Goal: Task Accomplishment & Management: Manage account settings

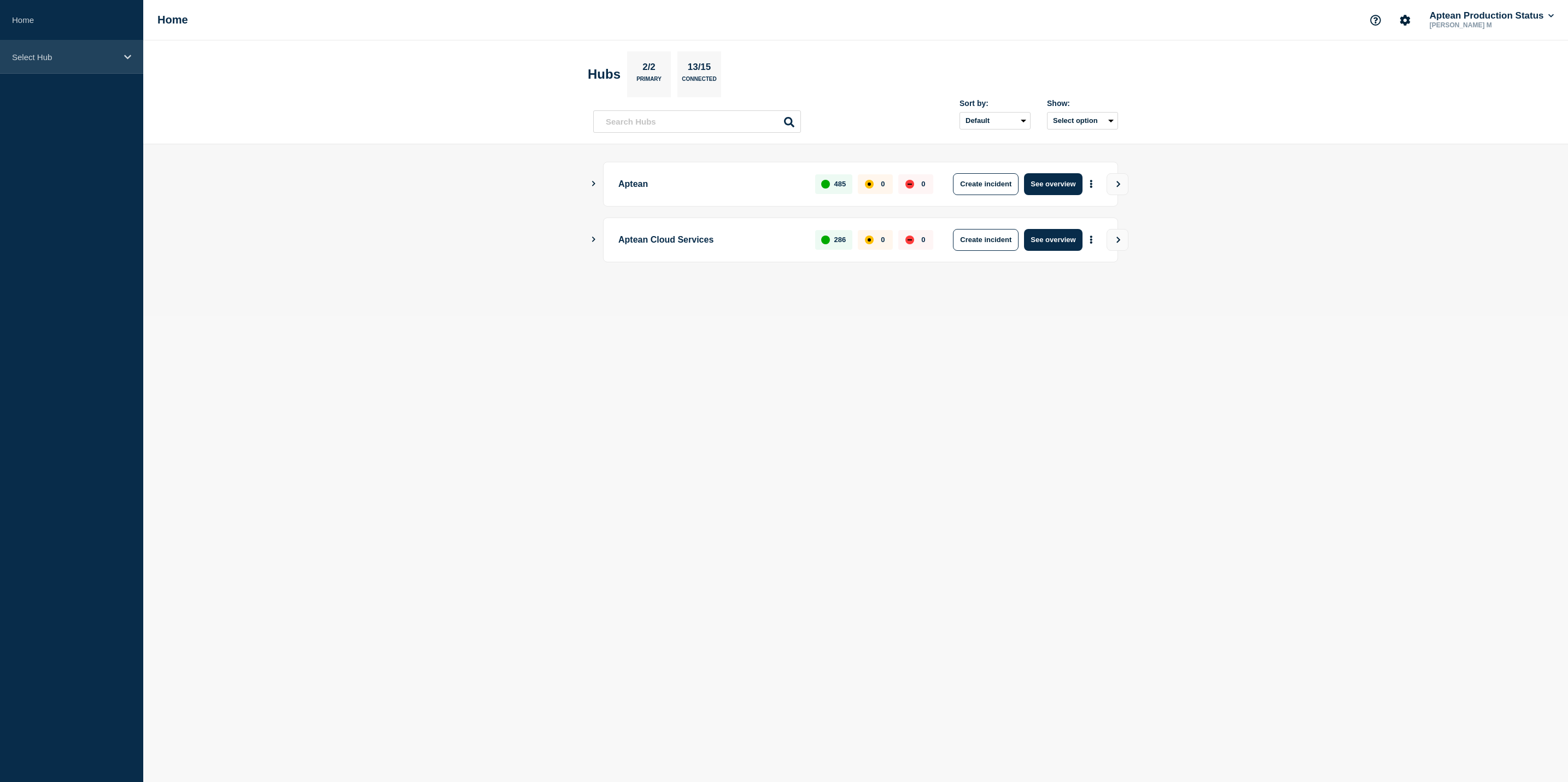
click at [121, 71] on div "Select Hub" at bounding box center [71, 57] width 143 height 33
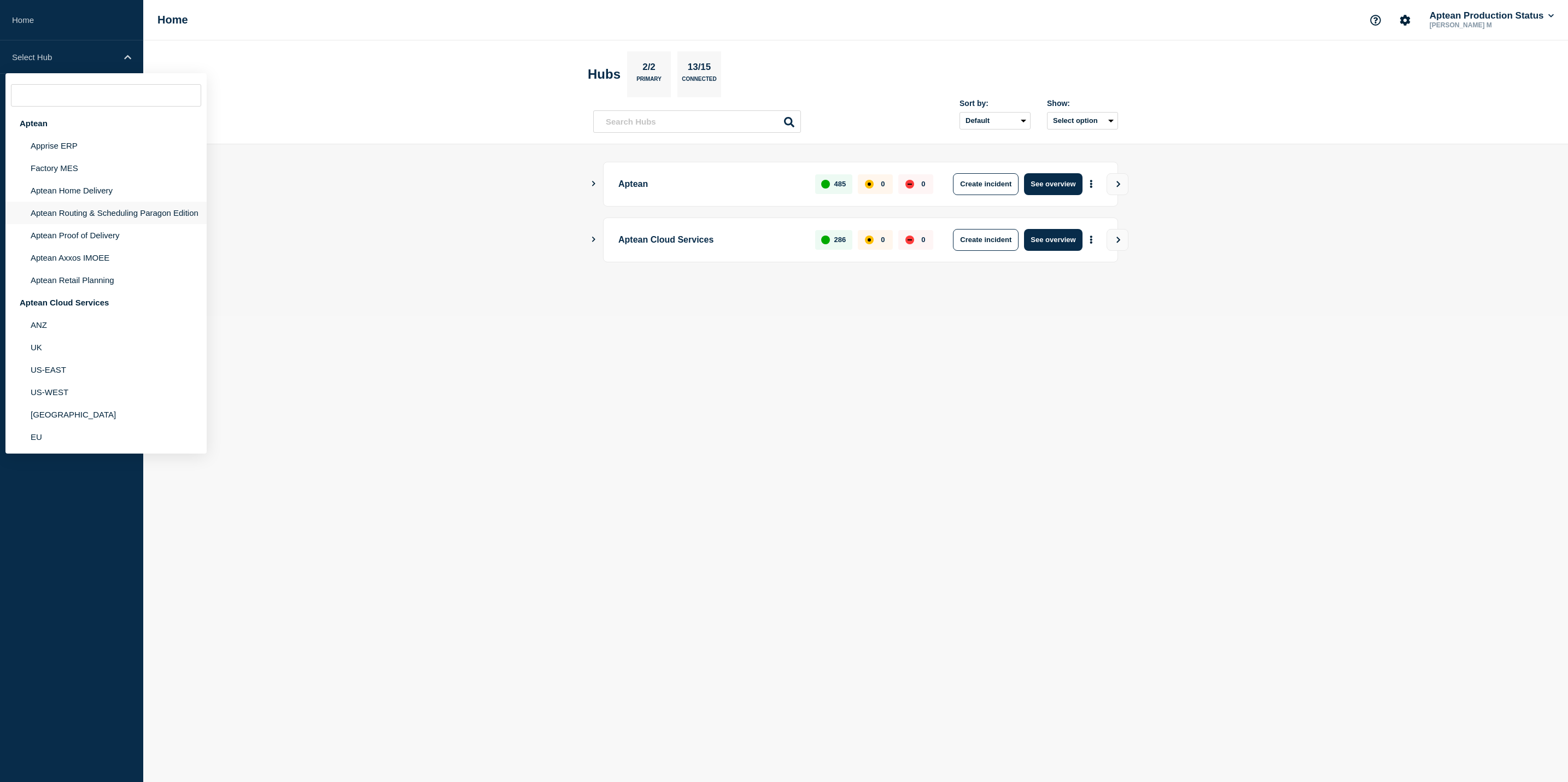
click at [103, 212] on li "Aptean Routing & Scheduling Paragon Edition" at bounding box center [106, 212] width 201 height 23
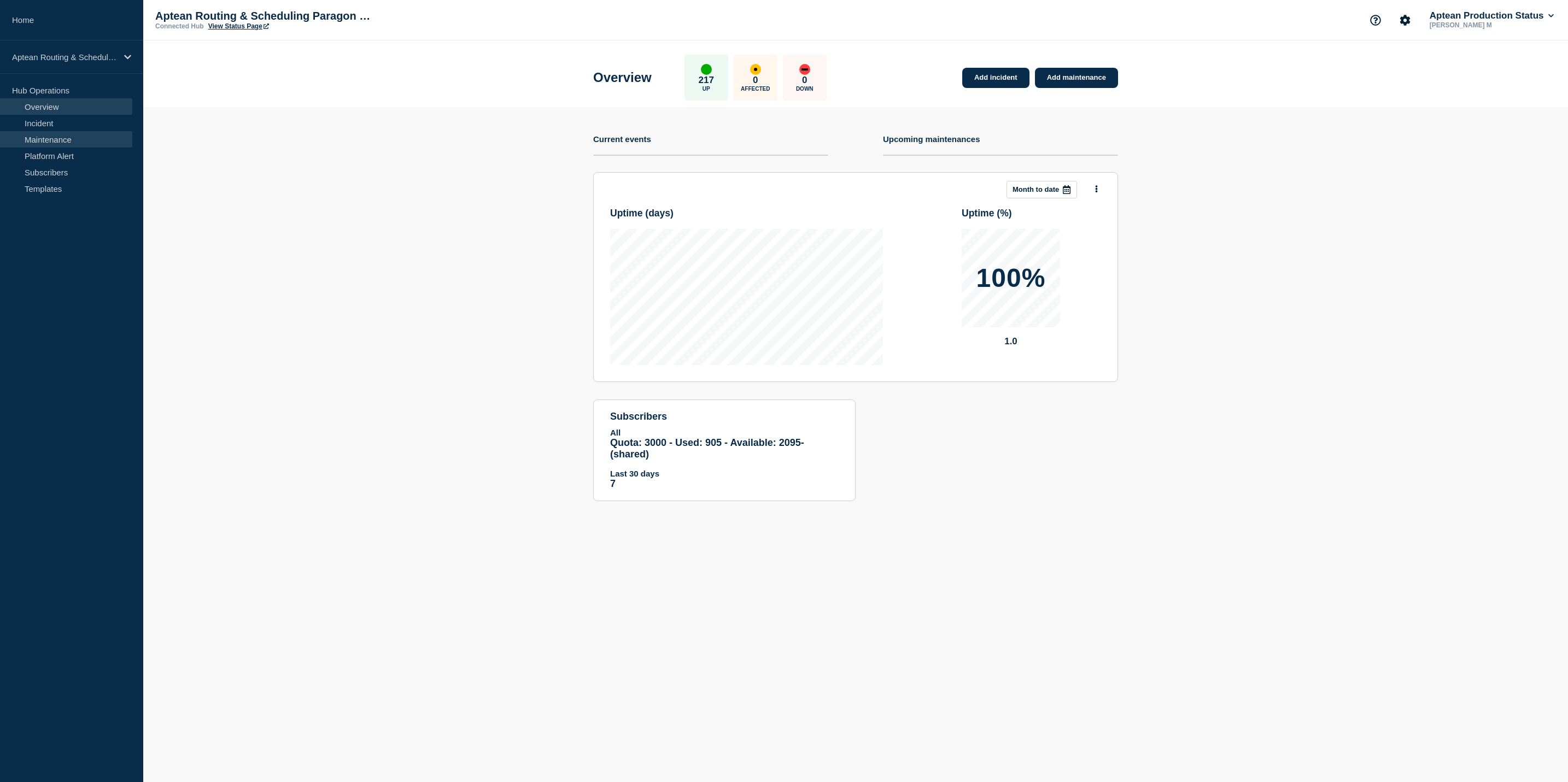
click at [80, 133] on link "Maintenance" at bounding box center [66, 139] width 132 height 16
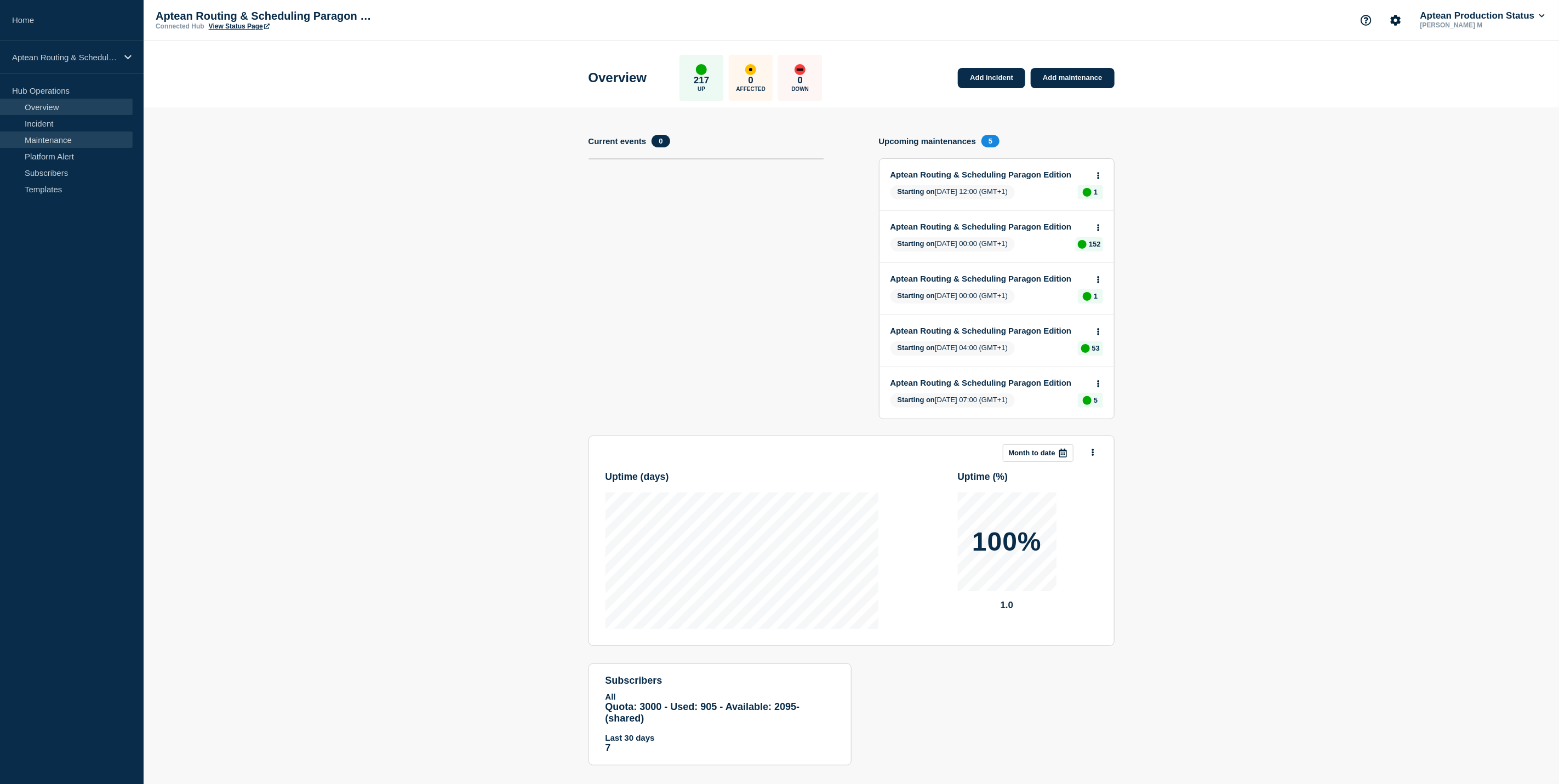
click at [41, 137] on link "Maintenance" at bounding box center [66, 140] width 132 height 16
click at [41, 142] on link "Maintenance" at bounding box center [66, 140] width 132 height 16
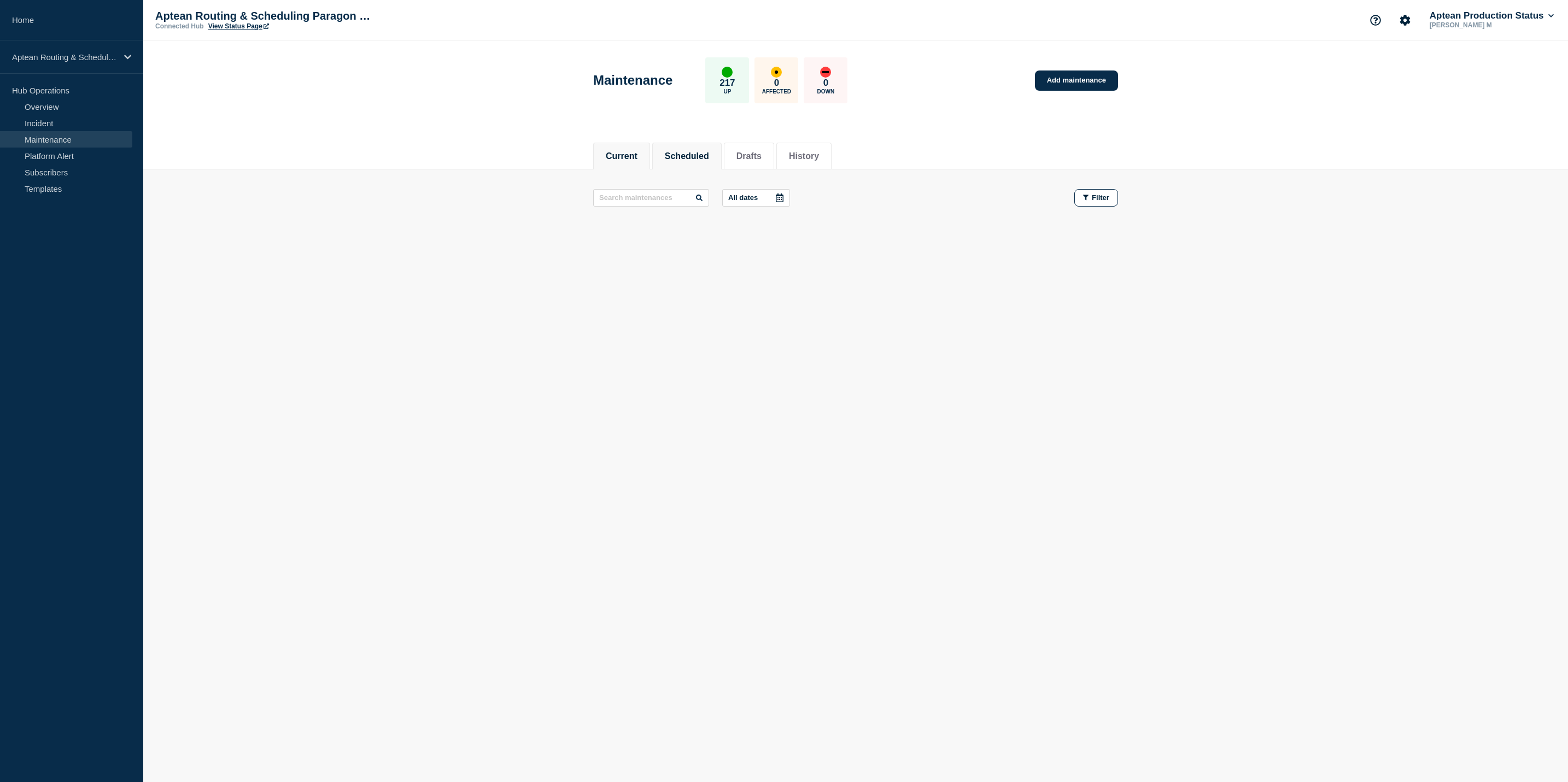
click at [694, 154] on button "Scheduled" at bounding box center [687, 156] width 44 height 10
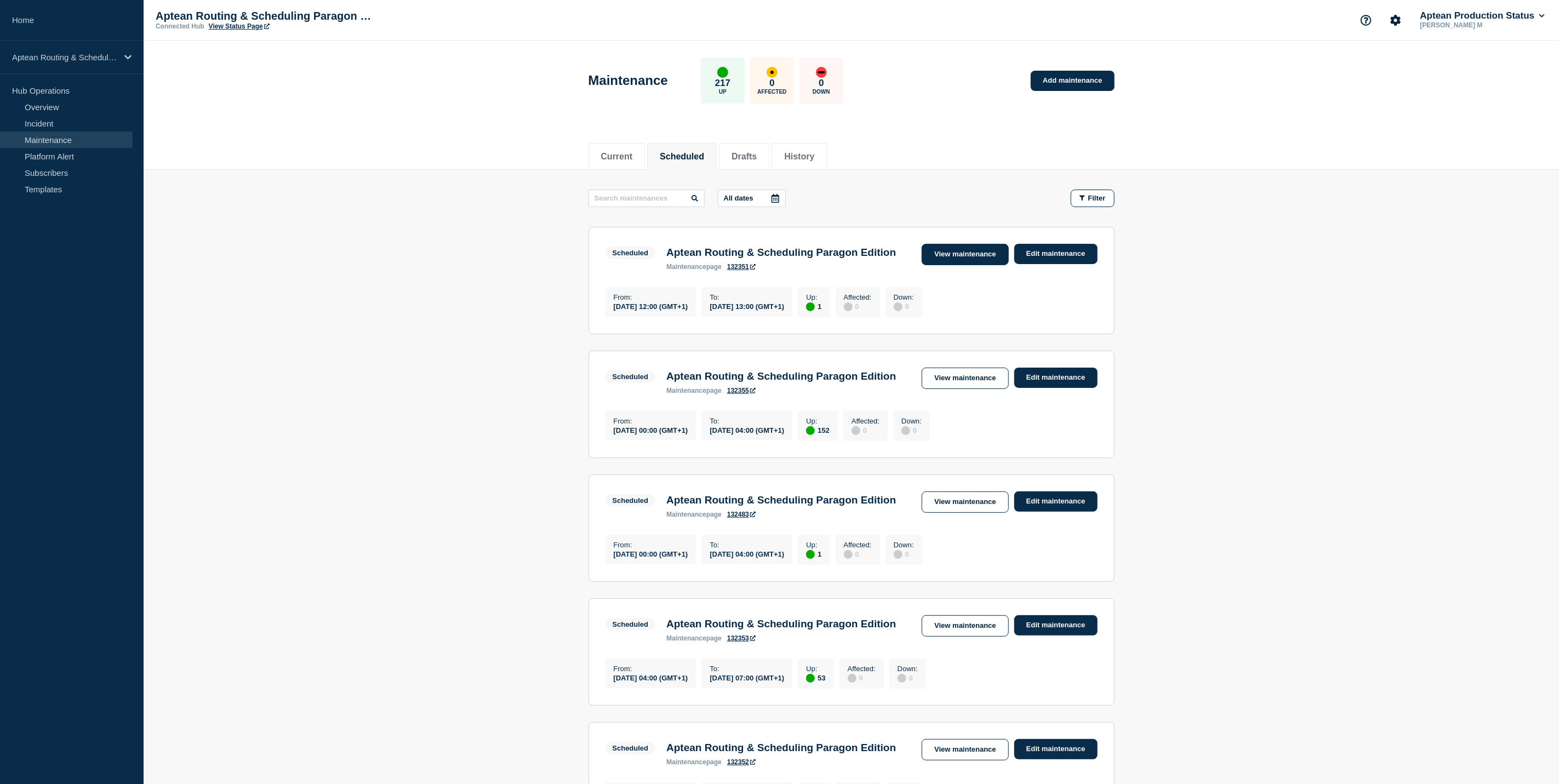
click at [952, 261] on link "View maintenance" at bounding box center [965, 254] width 87 height 21
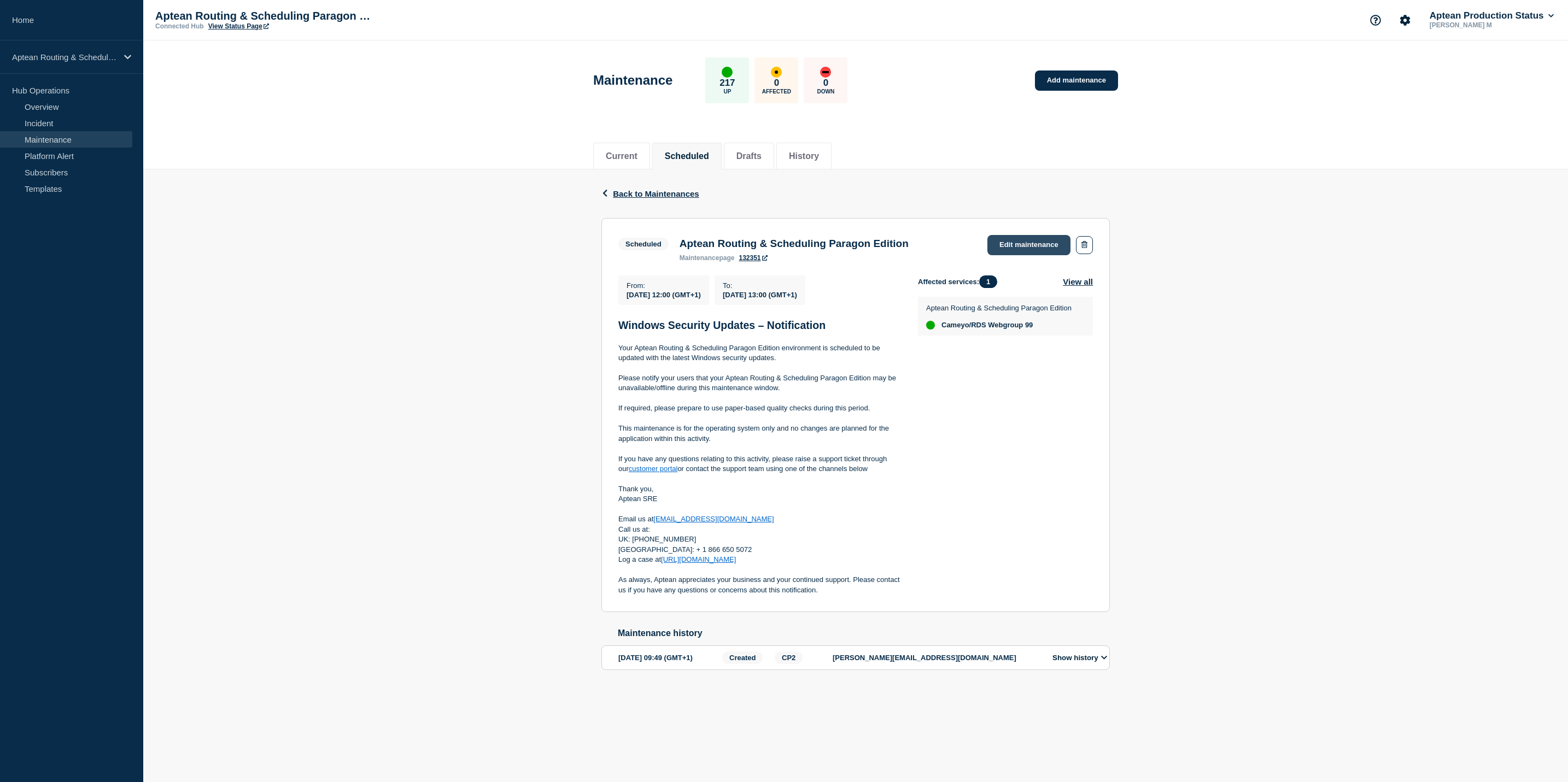
click at [1015, 253] on link "Edit maintenance" at bounding box center [1029, 245] width 83 height 20
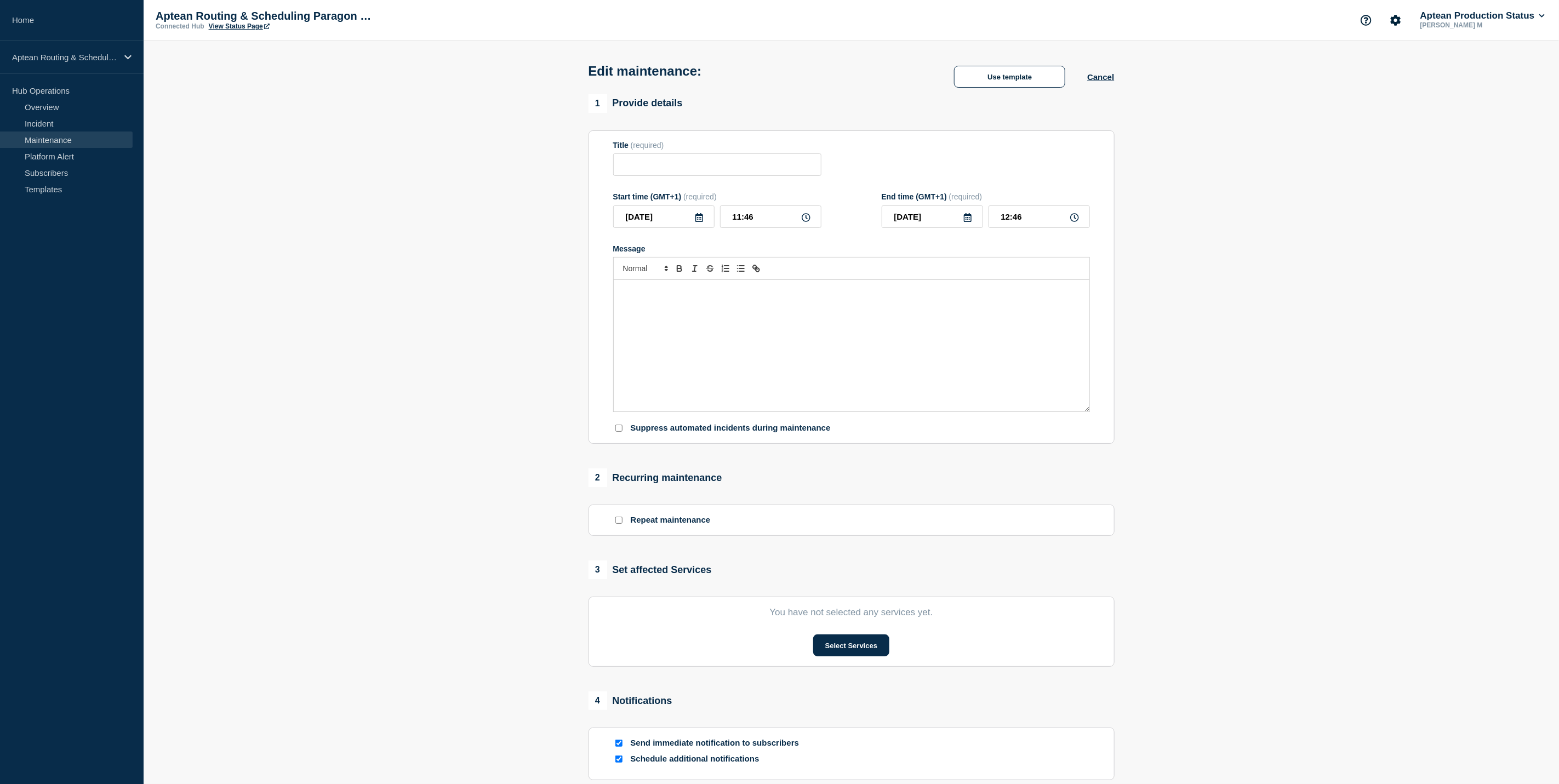
type input "Aptean Routing & Scheduling Paragon Edition"
type input "12:00"
type input "13:00"
checkbox input "true"
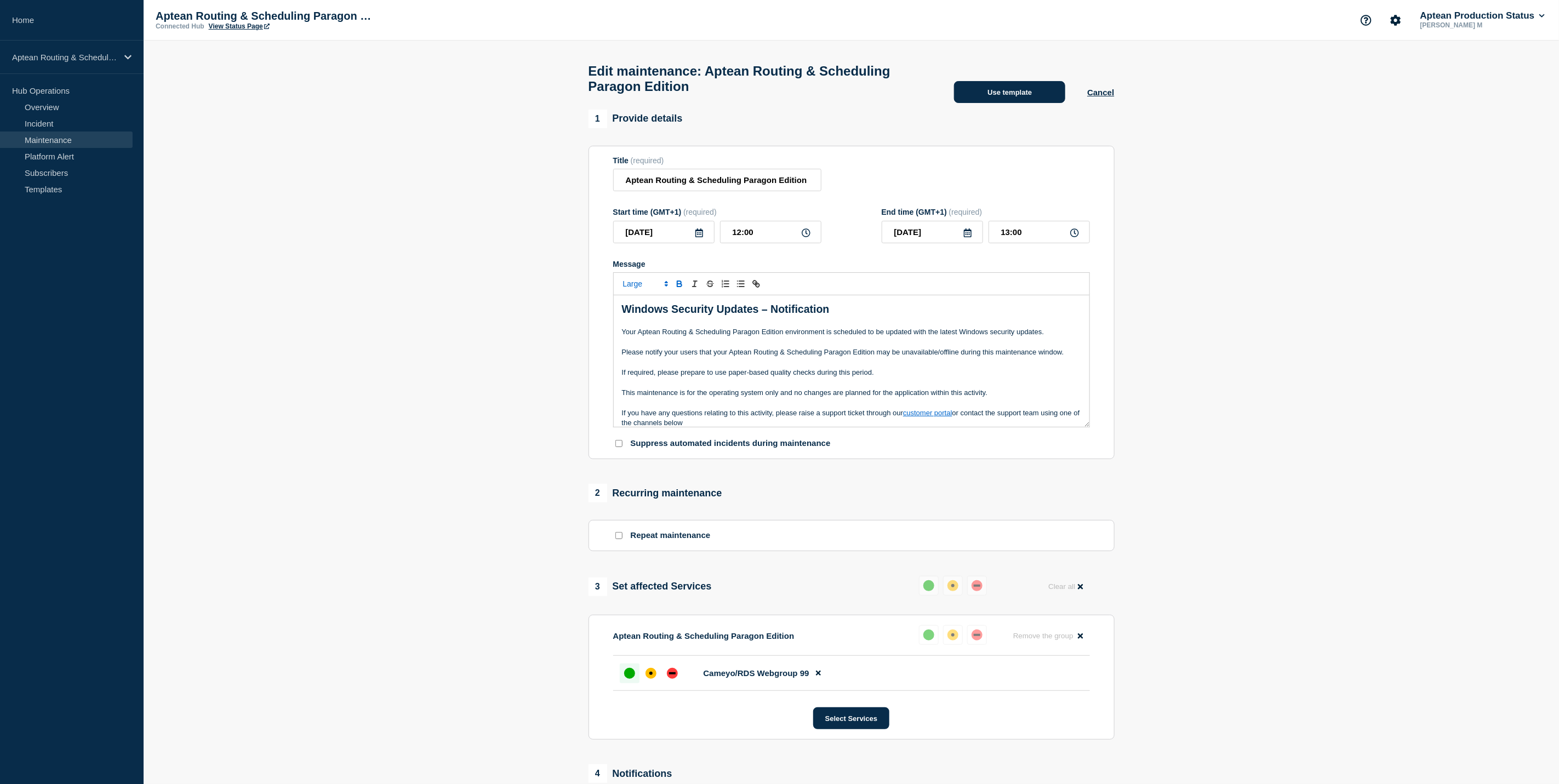
click at [1000, 103] on button "Use template" at bounding box center [1010, 92] width 111 height 22
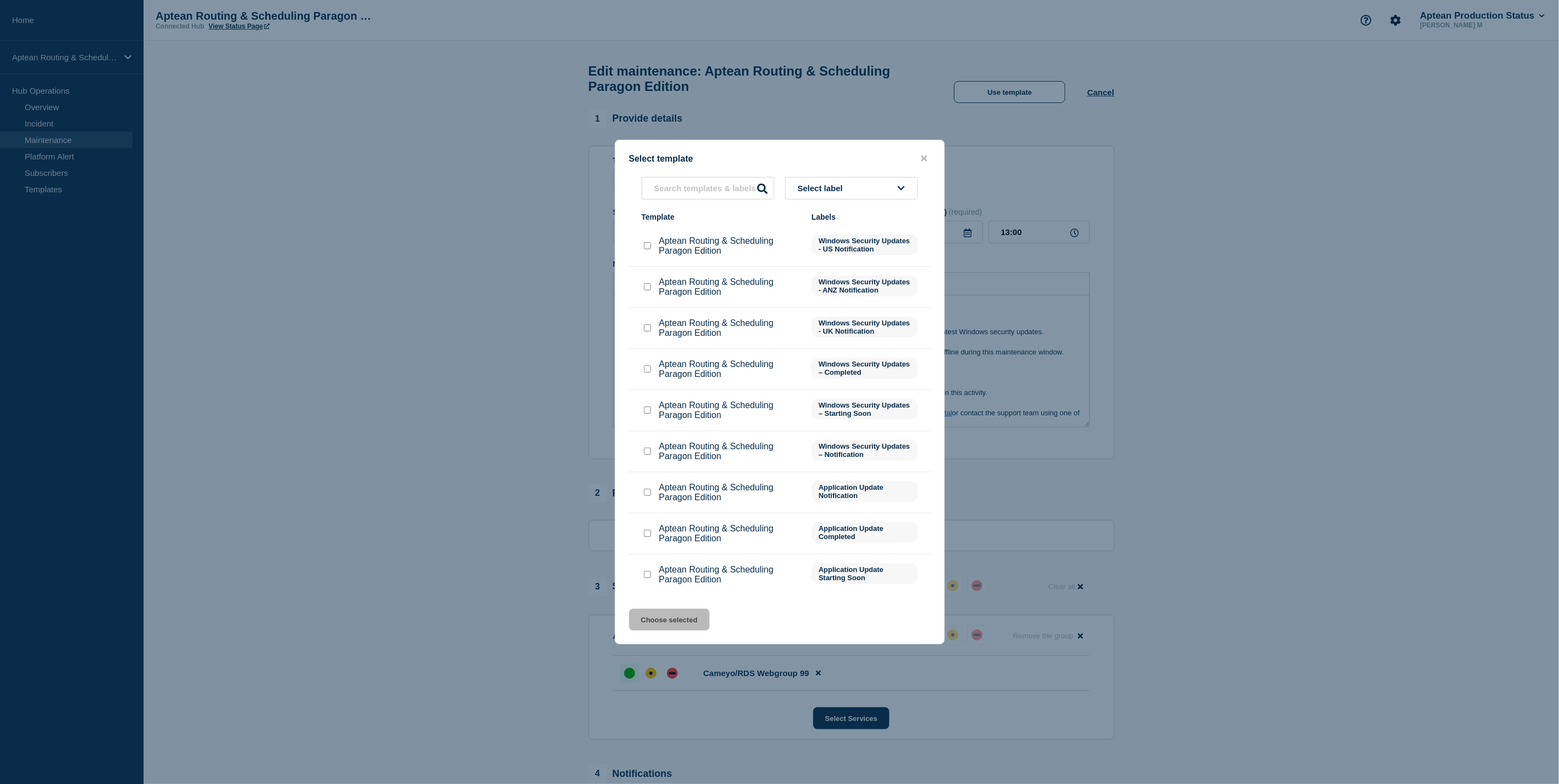
click at [645, 414] on input "Aptean Routing & Scheduling Paragon Edition checkbox" at bounding box center [647, 410] width 7 height 7
checkbox input "true"
click at [668, 624] on button "Choose selected" at bounding box center [669, 620] width 81 height 22
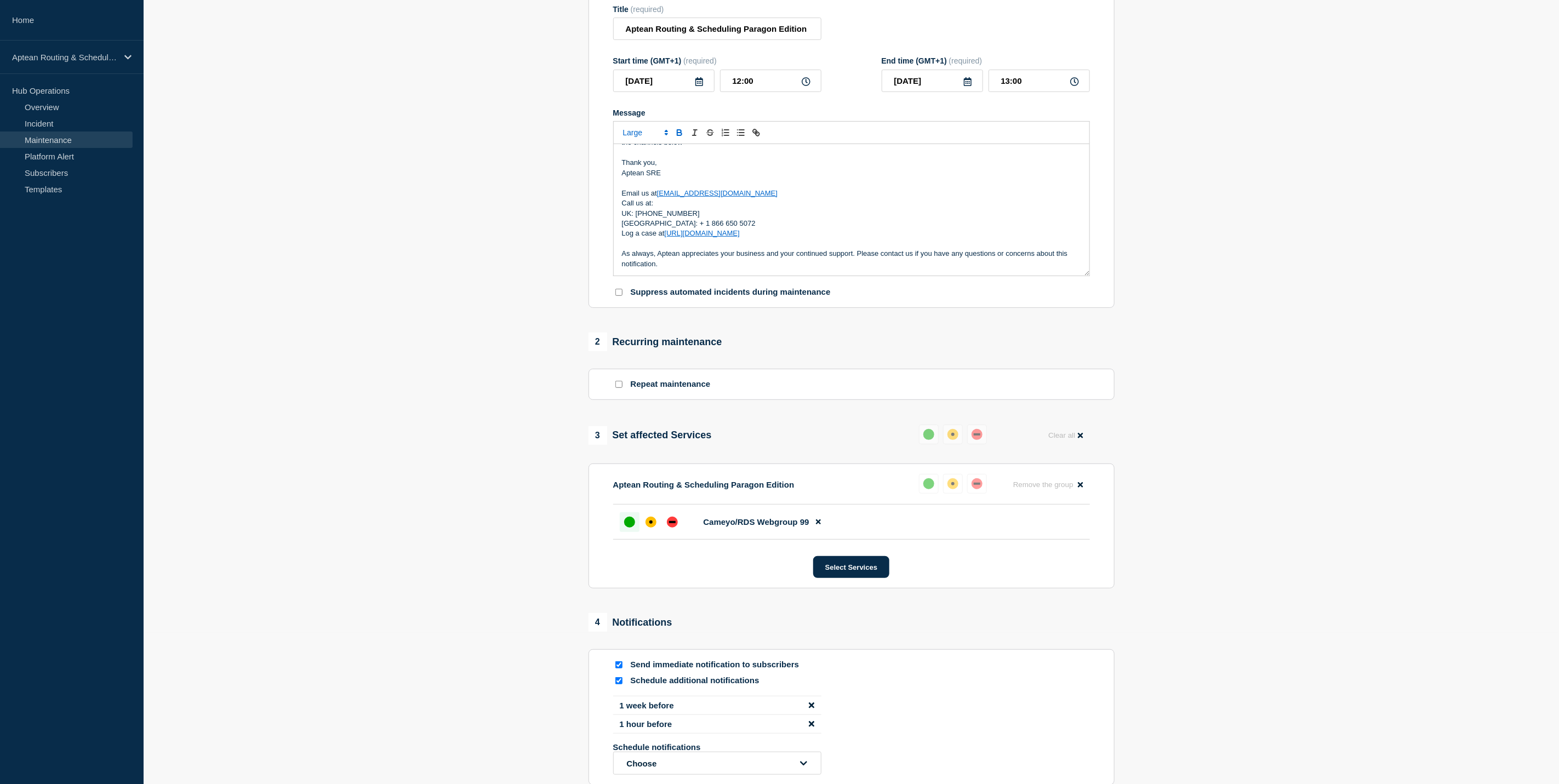
scroll to position [164, 0]
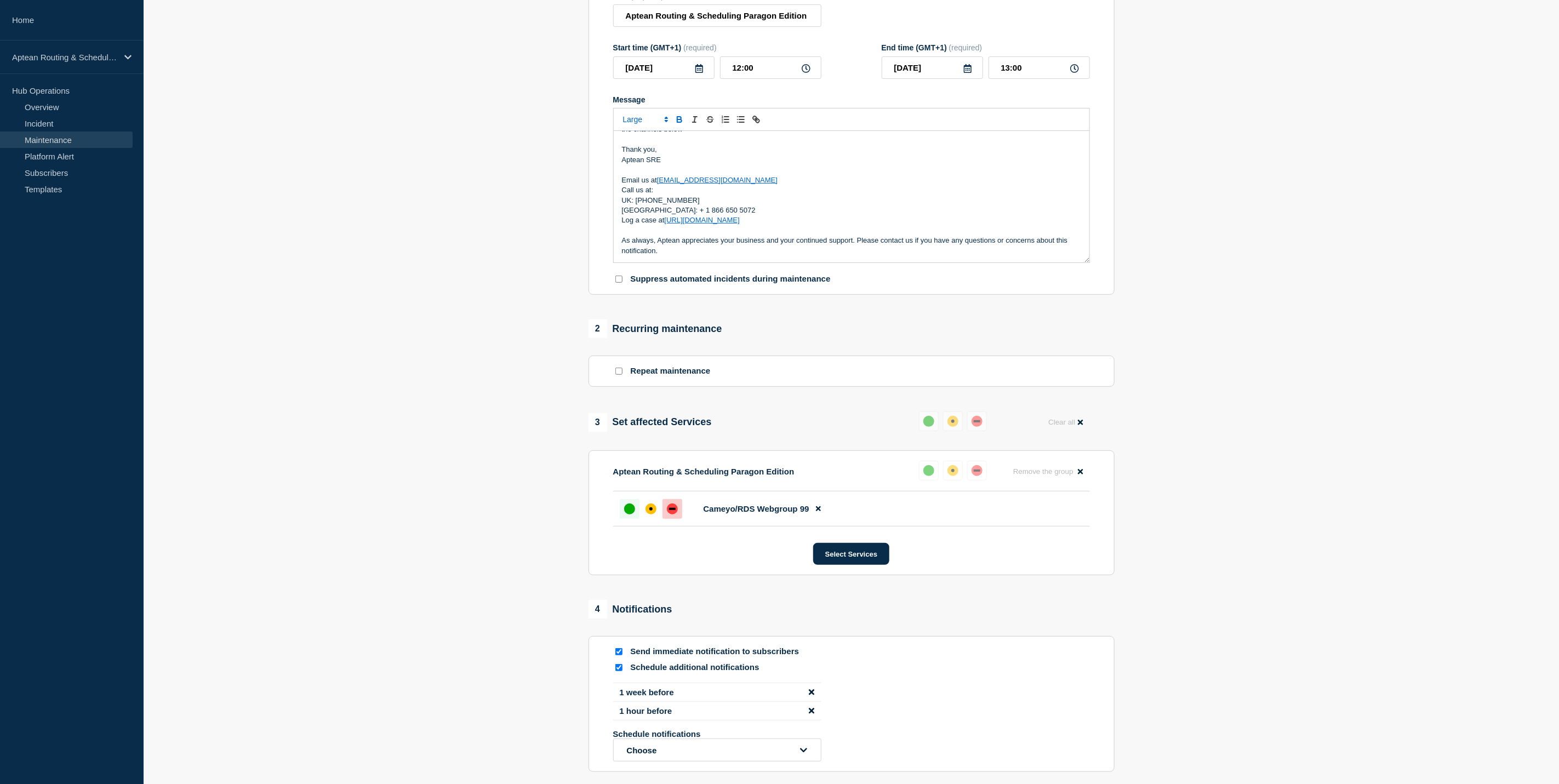
click at [669, 514] on div "down" at bounding box center [672, 509] width 11 height 11
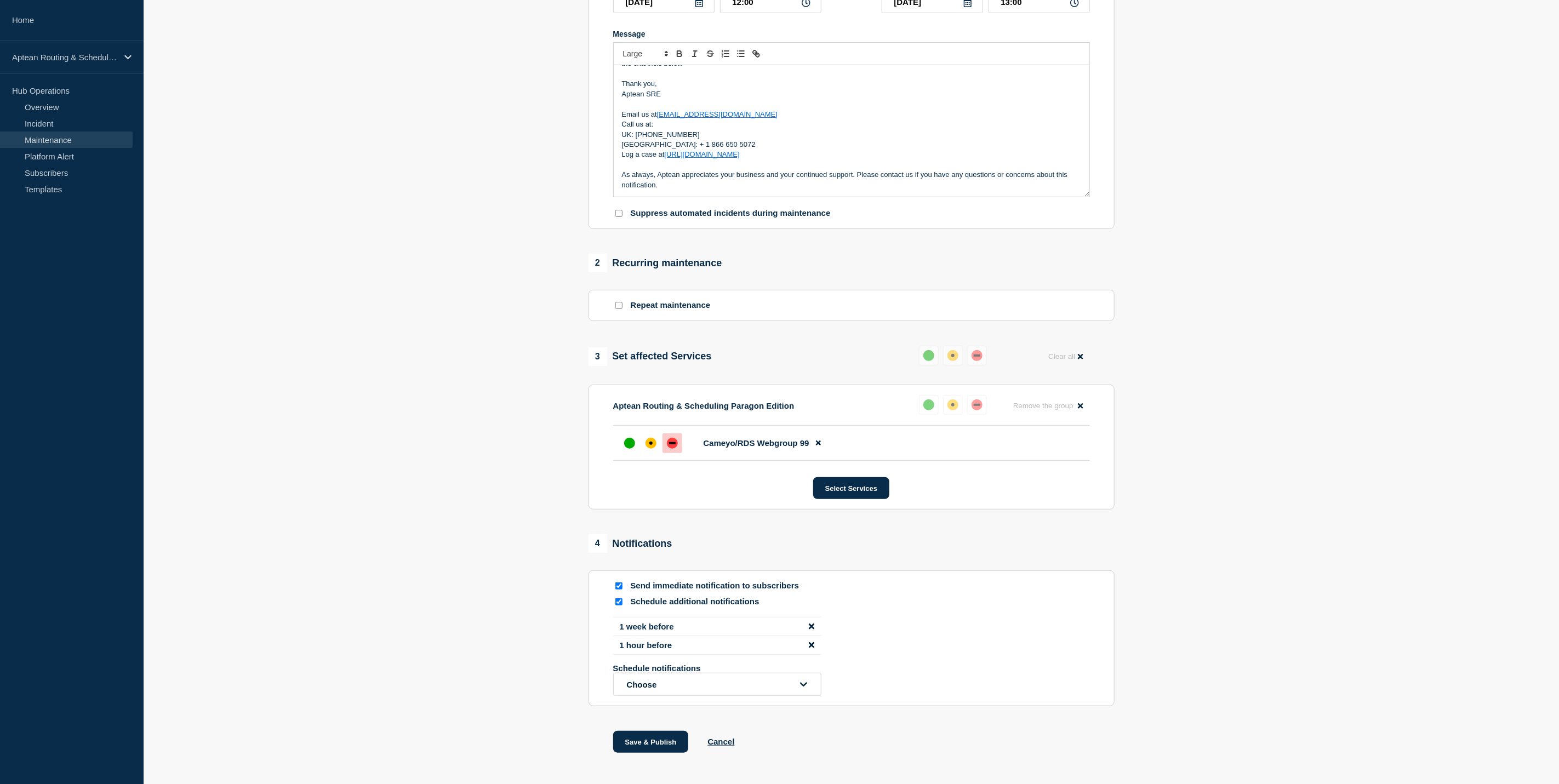
scroll to position [280, 0]
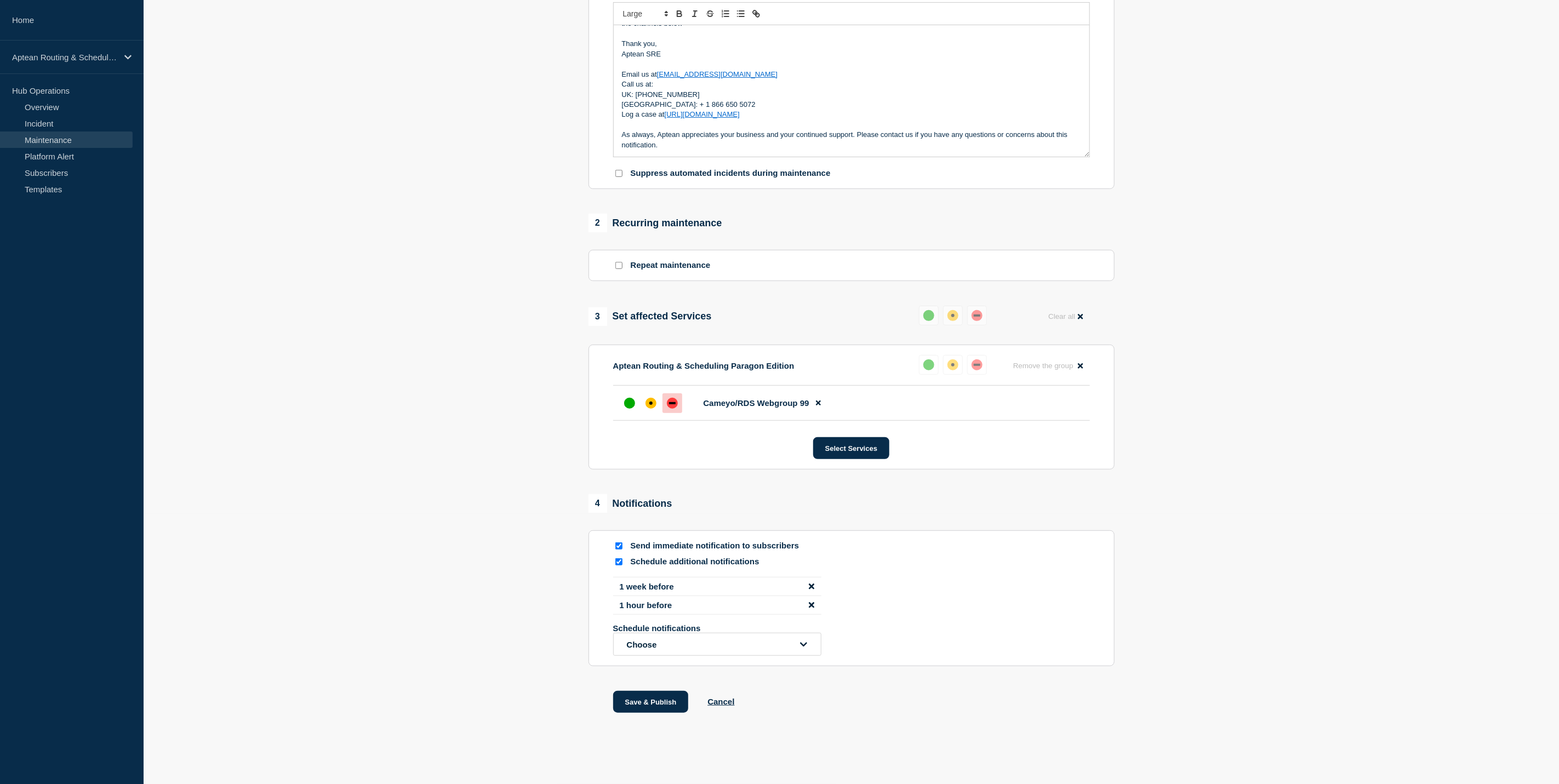
click at [620, 559] on input "Schedule additional notifications" at bounding box center [619, 562] width 7 height 7
checkbox input "false"
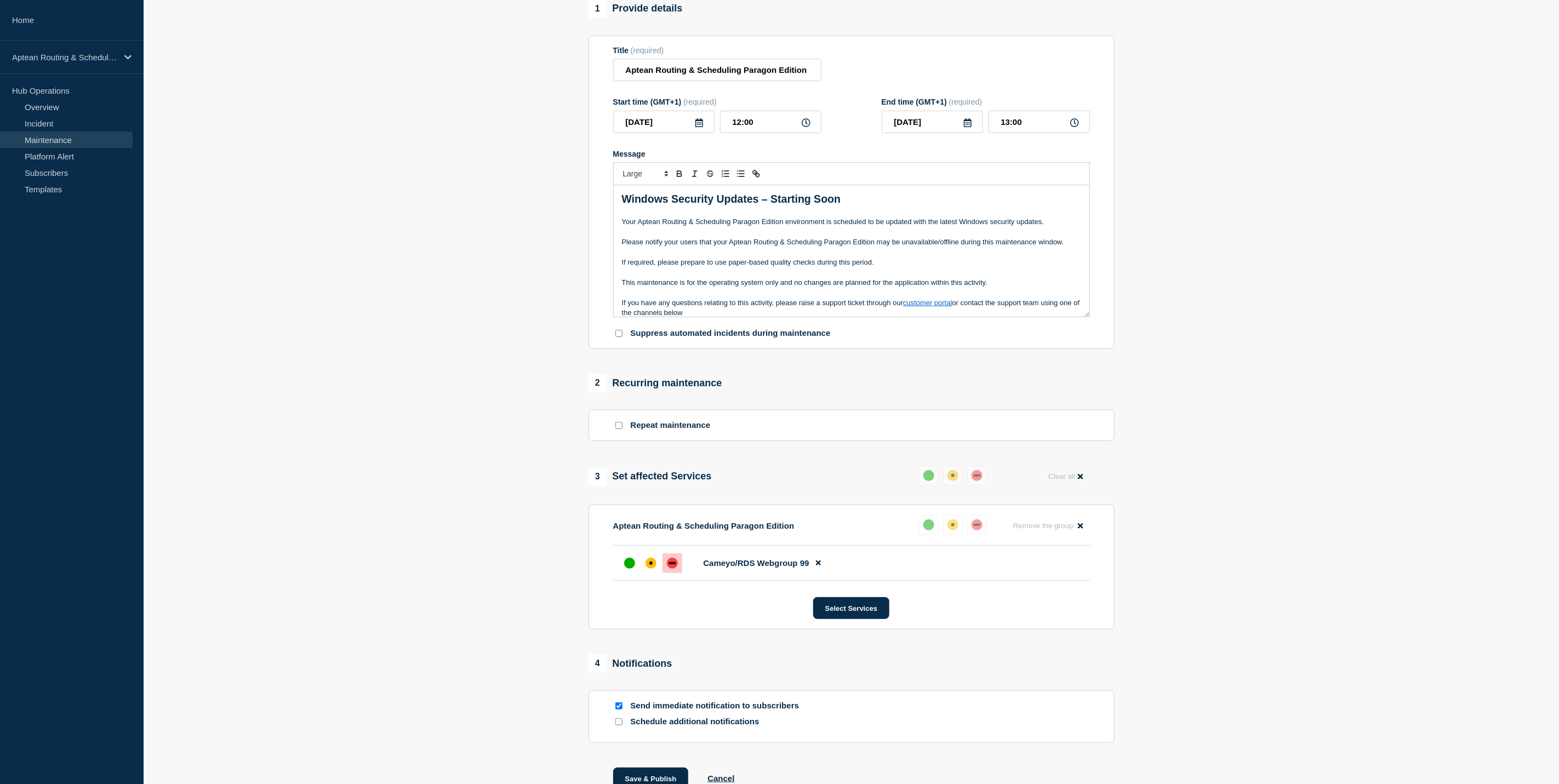
scroll to position [196, 0]
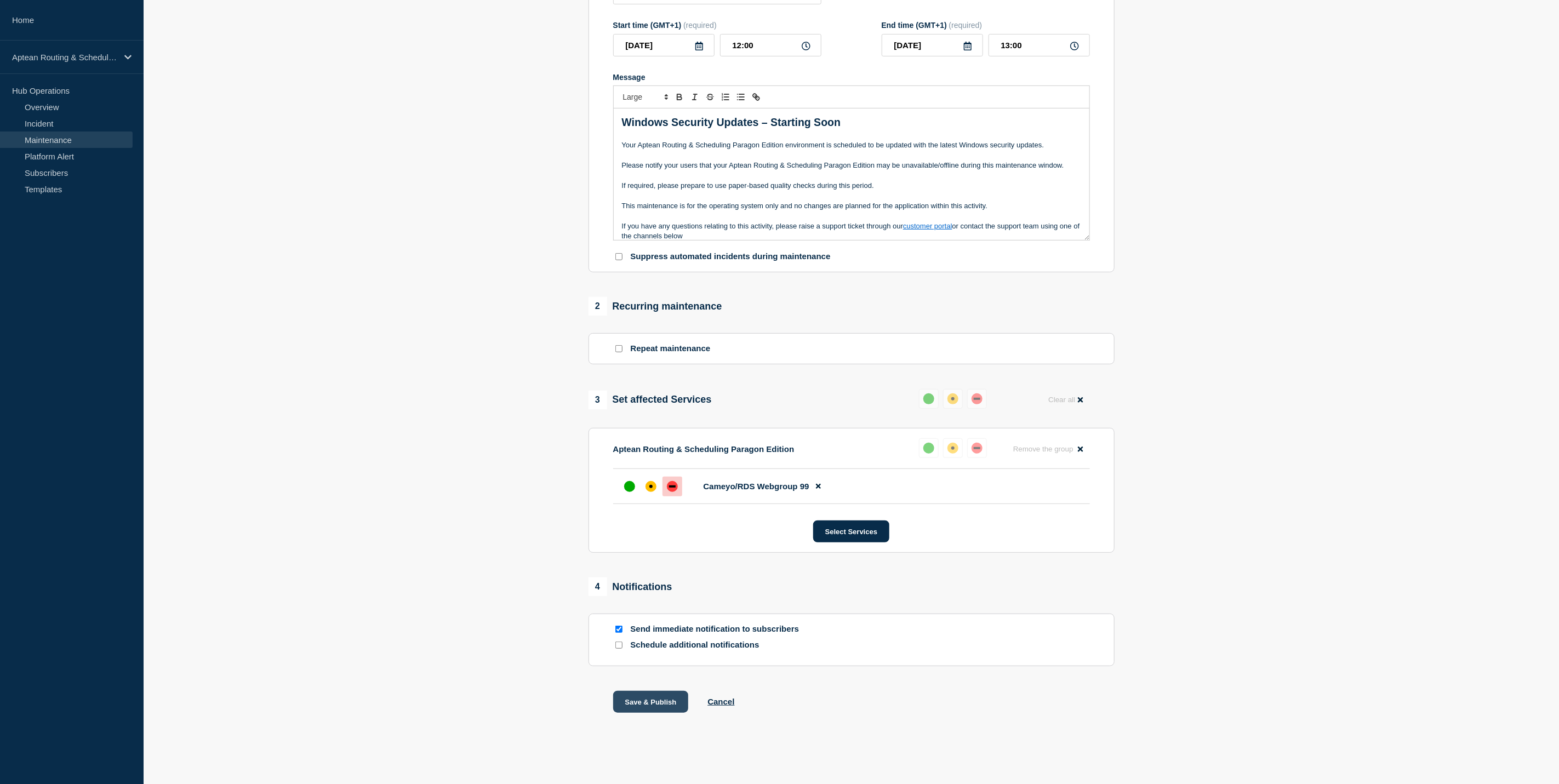
click at [642, 696] on button "Save & Publish" at bounding box center [651, 702] width 76 height 22
